Goal: Transaction & Acquisition: Register for event/course

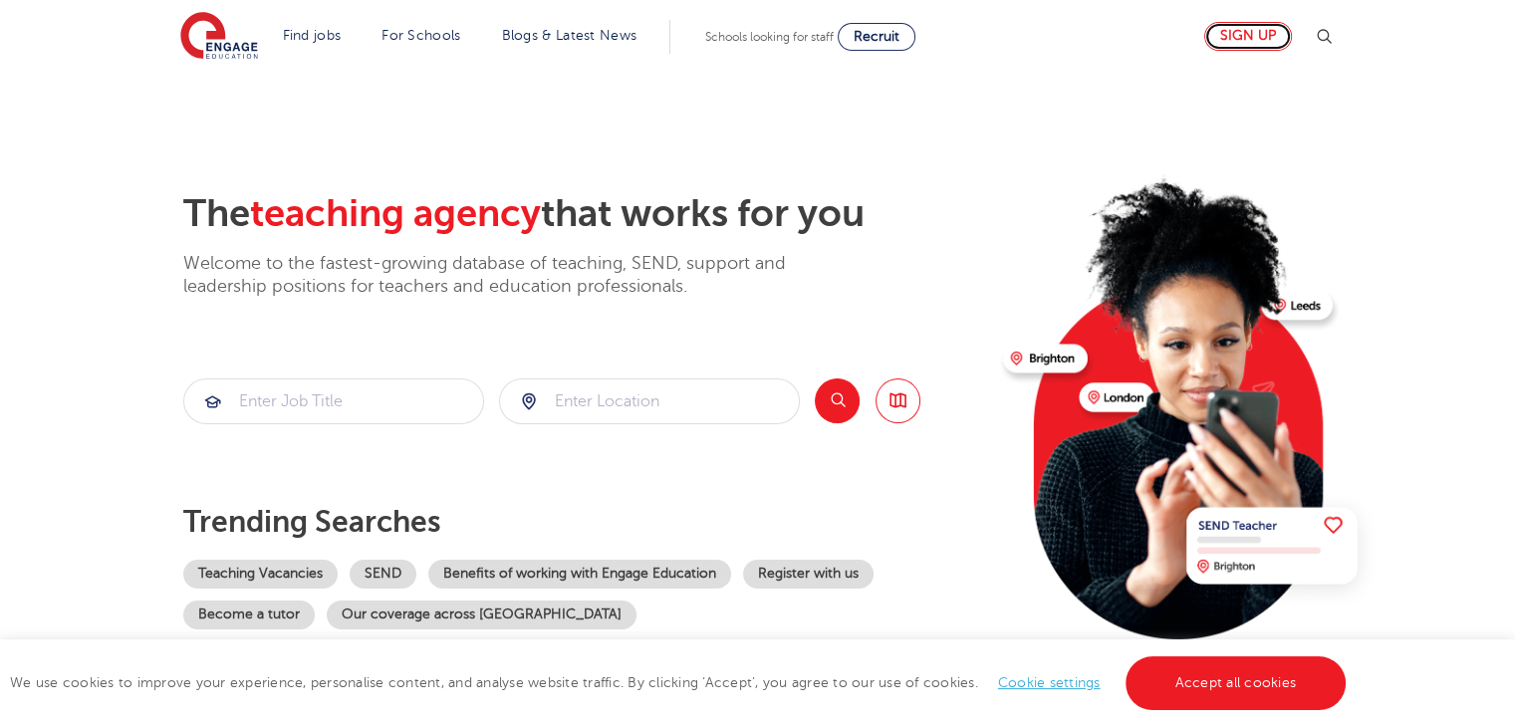
click at [1264, 35] on link "Sign up" at bounding box center [1248, 36] width 88 height 29
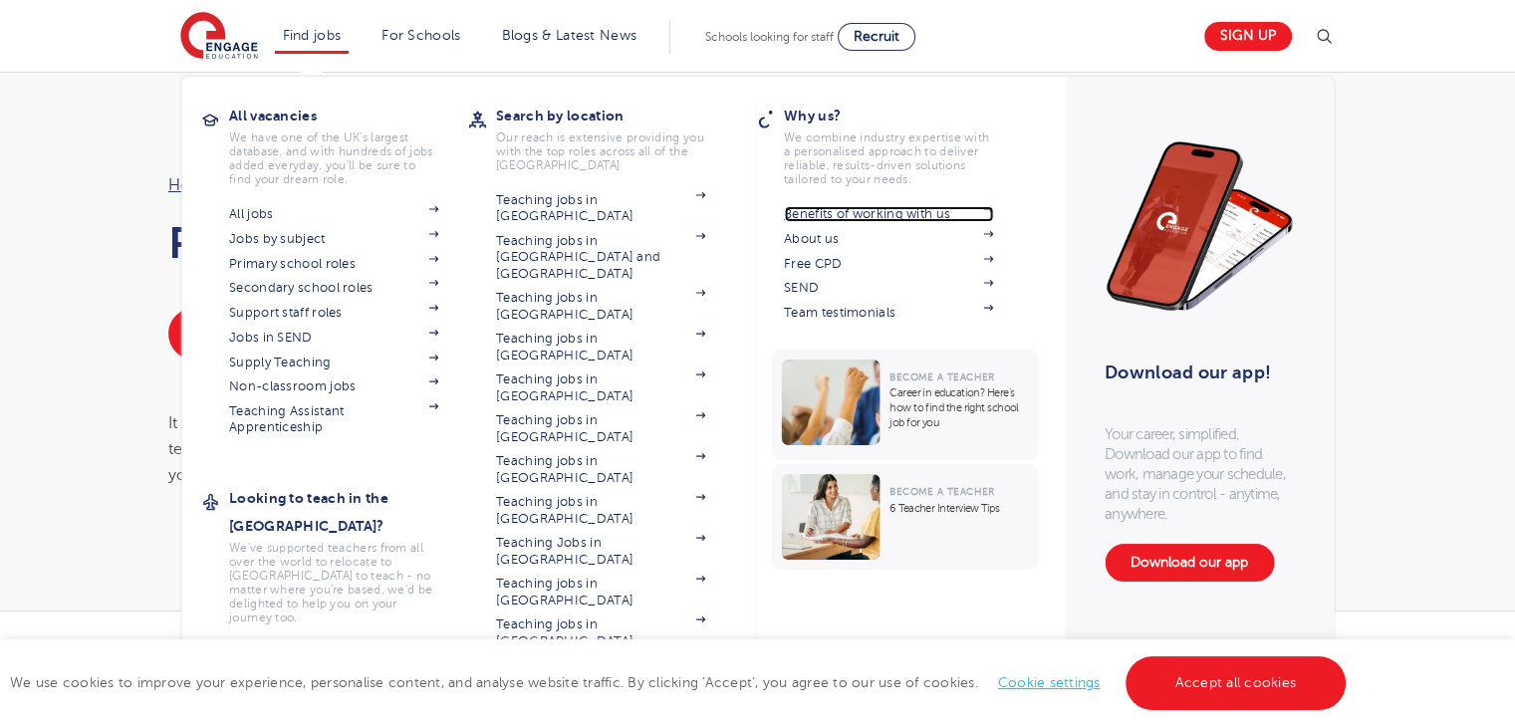
click at [926, 217] on link "Benefits of working with us" at bounding box center [888, 214] width 209 height 16
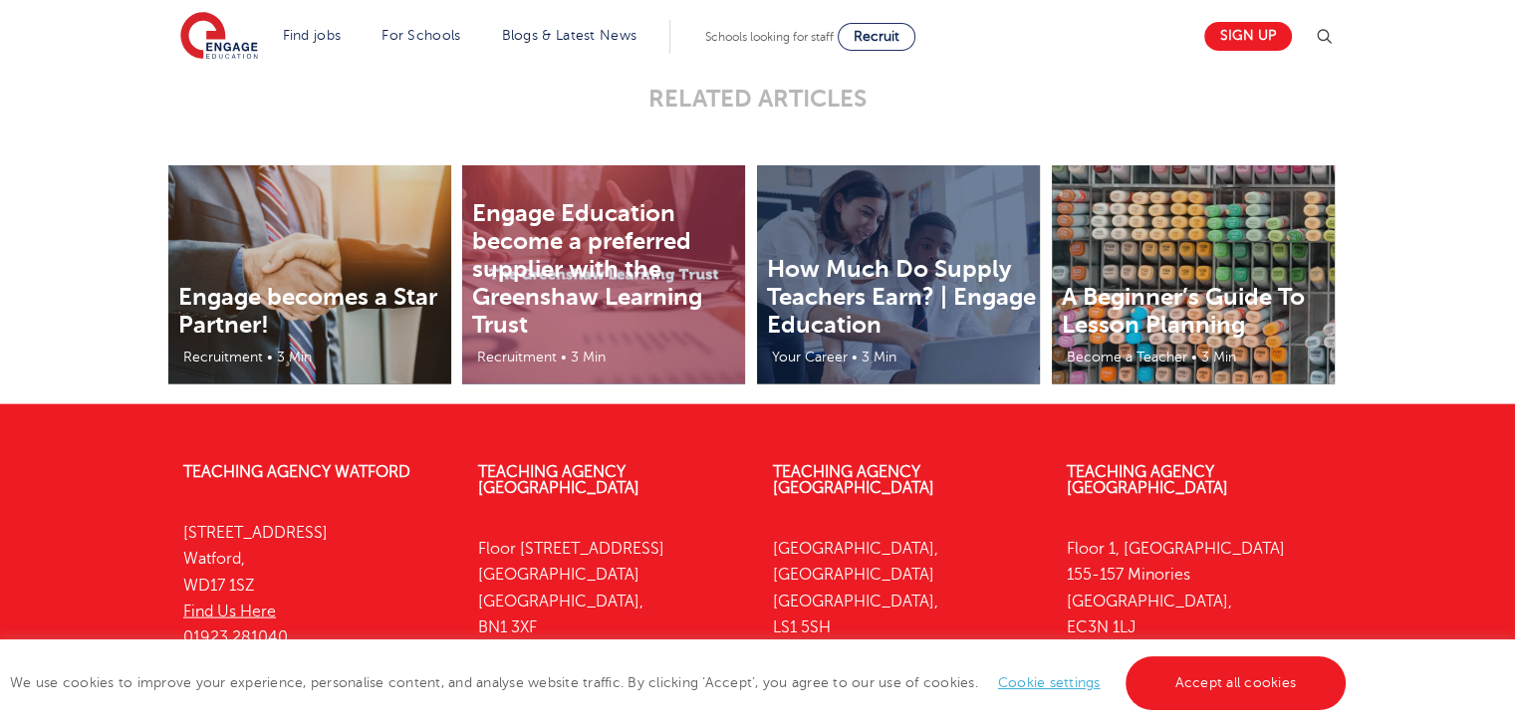
scroll to position [4283, 0]
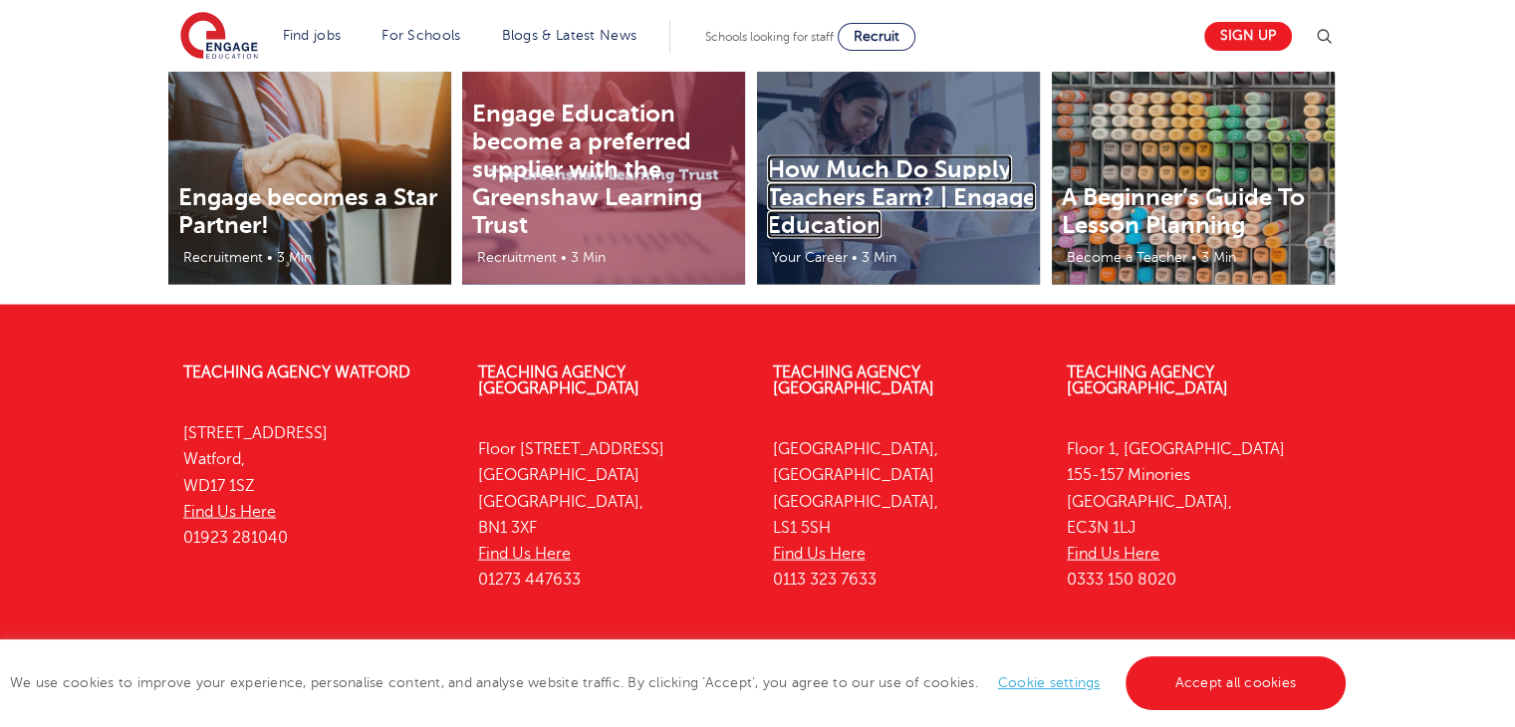
click at [898, 193] on link "How Much Do Supply Teachers Earn? | Engage Education" at bounding box center [901, 197] width 269 height 84
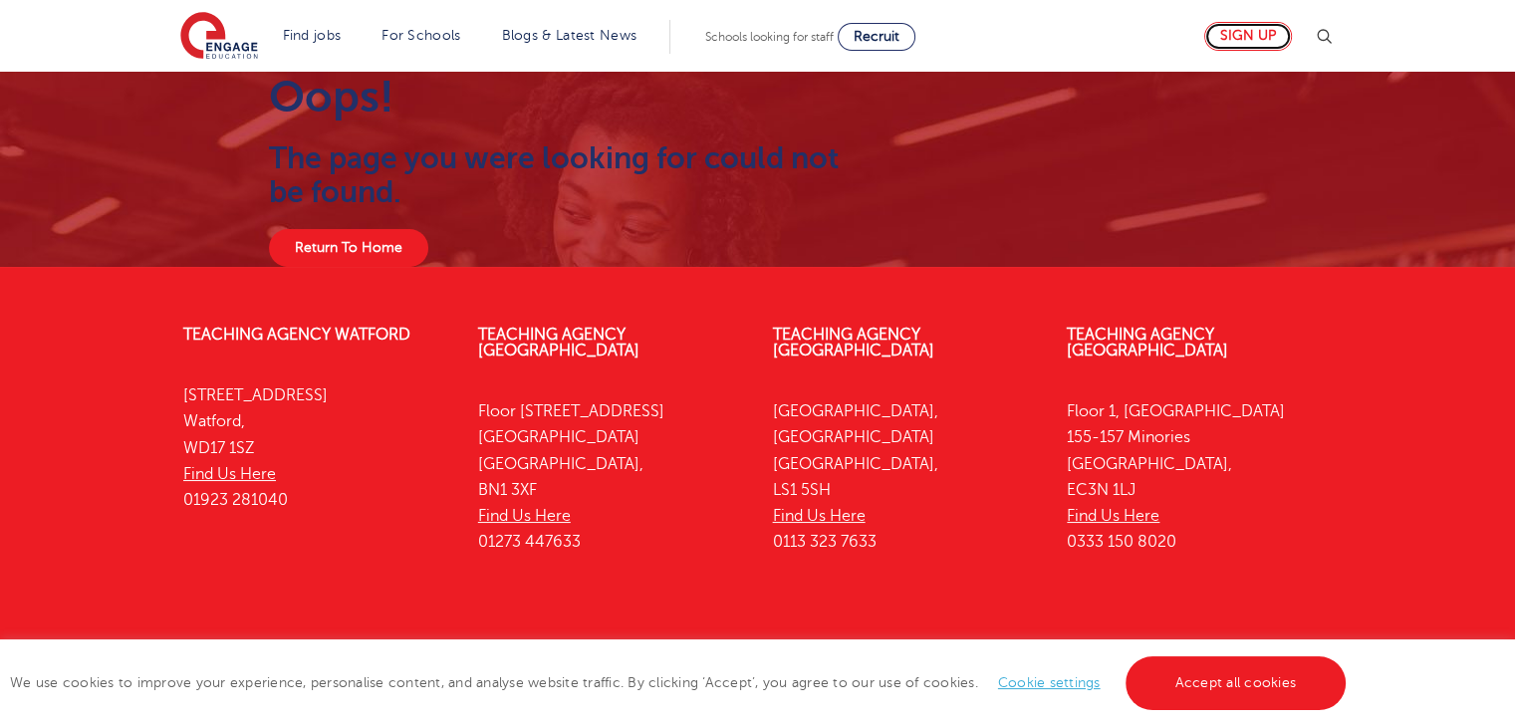
click at [1279, 44] on link "Sign up" at bounding box center [1248, 36] width 88 height 29
